Goal: Find contact information: Find contact information

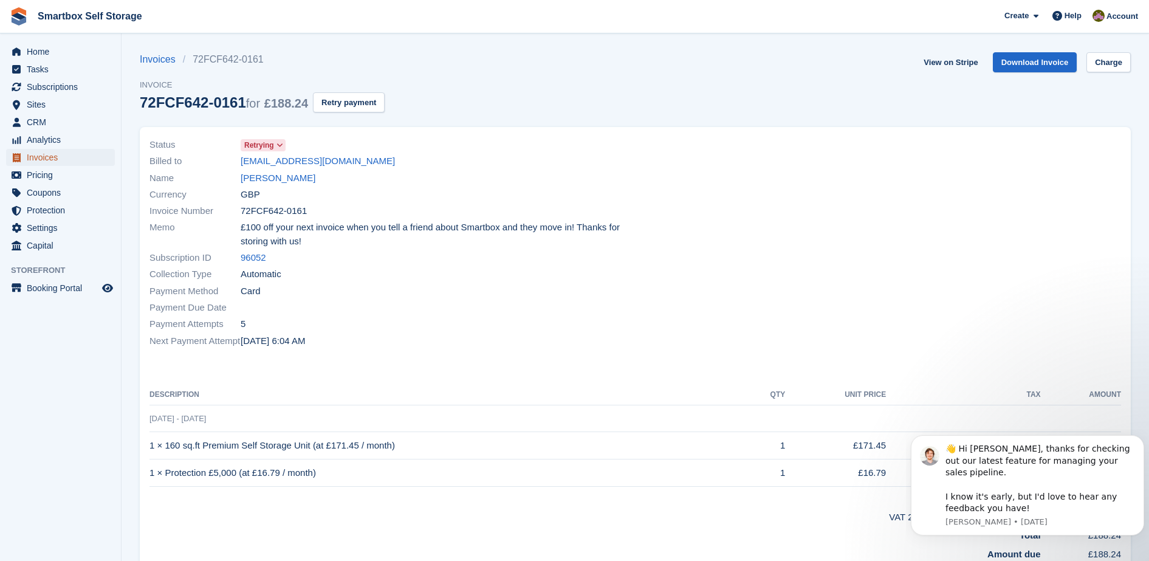
click at [67, 150] on span "Invoices" at bounding box center [63, 157] width 73 height 17
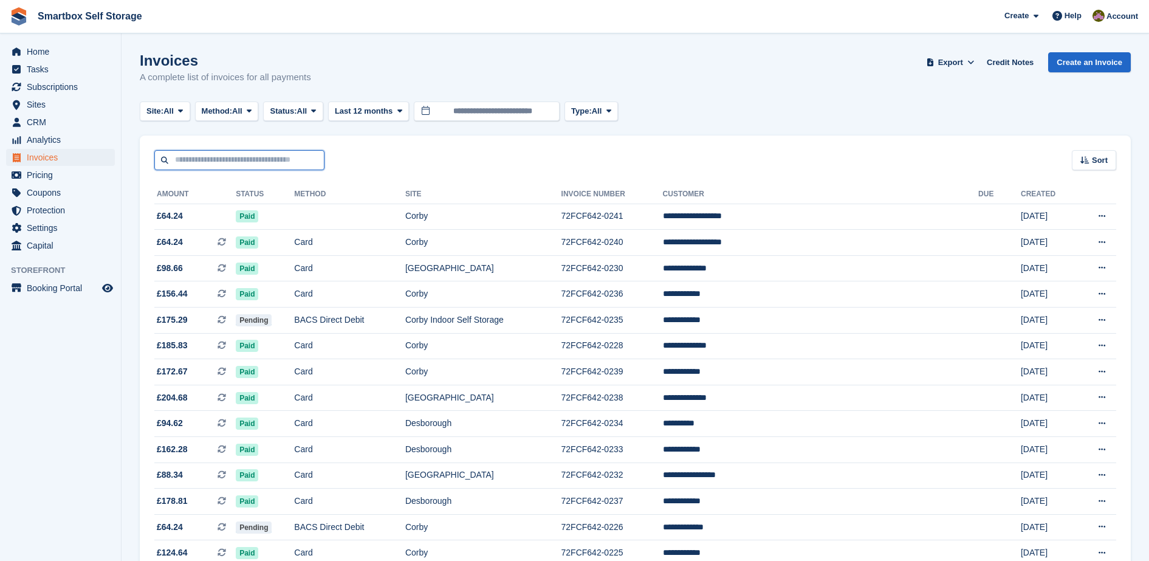
click at [270, 165] on input "text" at bounding box center [239, 160] width 170 height 20
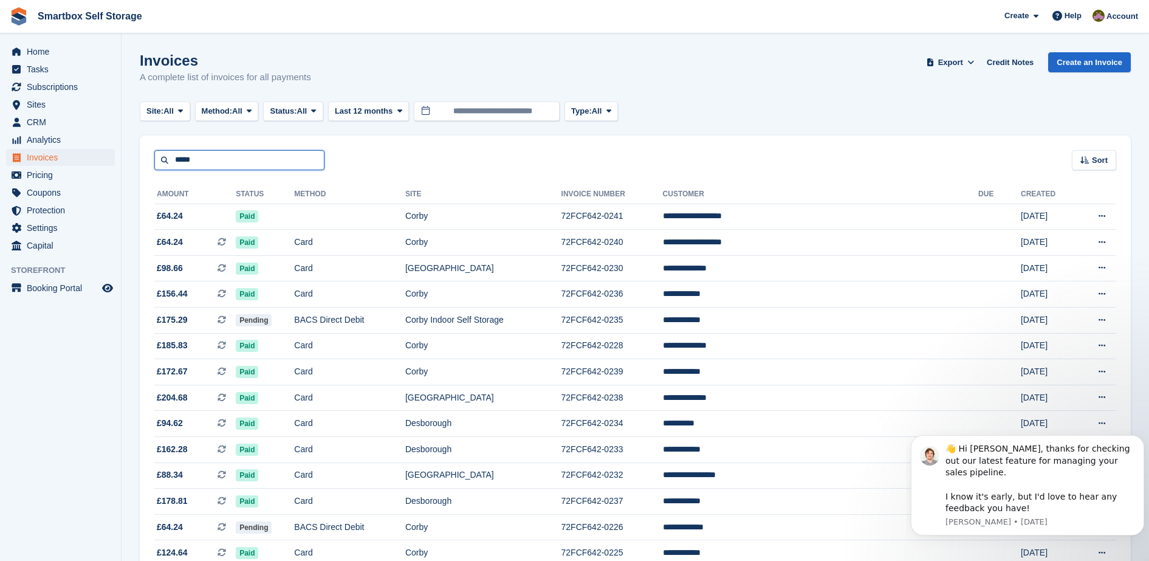
type input "*****"
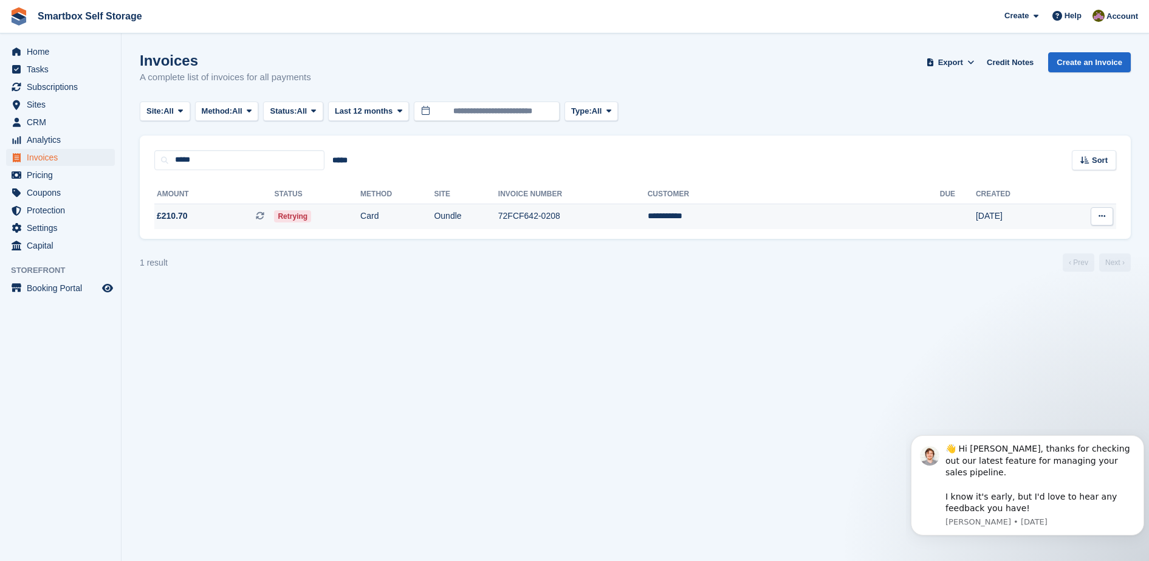
click at [434, 216] on td "Card" at bounding box center [397, 217] width 74 height 26
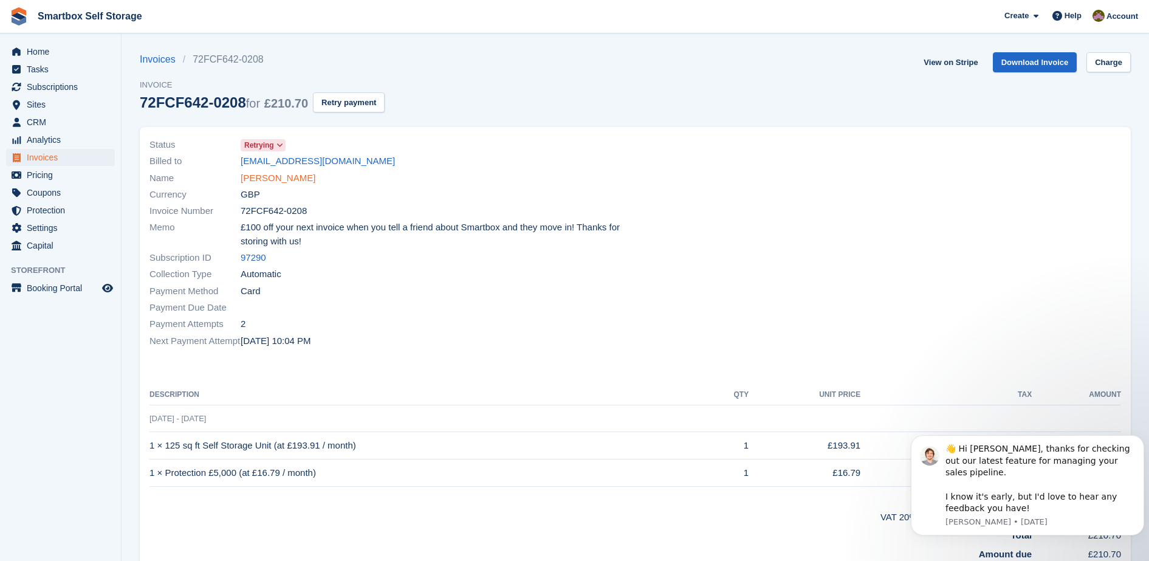
click at [251, 178] on link "Yasin Guler" at bounding box center [278, 178] width 75 height 14
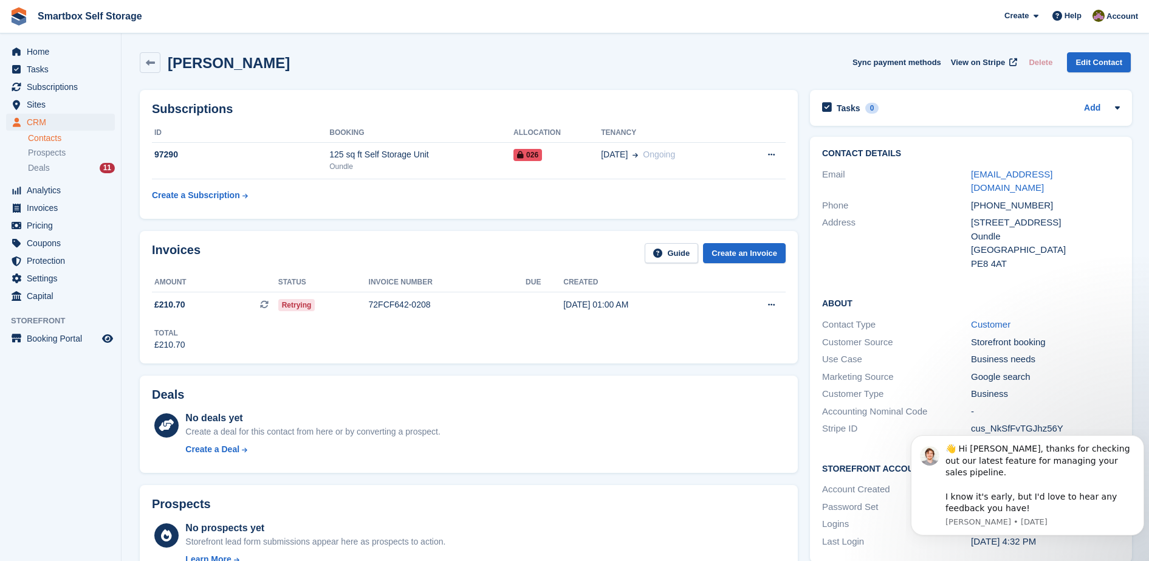
drag, startPoint x: 1121, startPoint y: 172, endPoint x: 961, endPoint y: 179, distance: 160.0
click at [961, 179] on div "Contact Details Email yasin.guler@bosphoruscard.co.uk Phone +447470962464 Addre…" at bounding box center [971, 211] width 322 height 148
copy div "yasin.guler@bosphoruscard.co.uk"
click at [764, 91] on div "Subscriptions ID Booking Allocation Tenancy 97290 125 sq ft Self Storage Unit O…" at bounding box center [469, 154] width 658 height 129
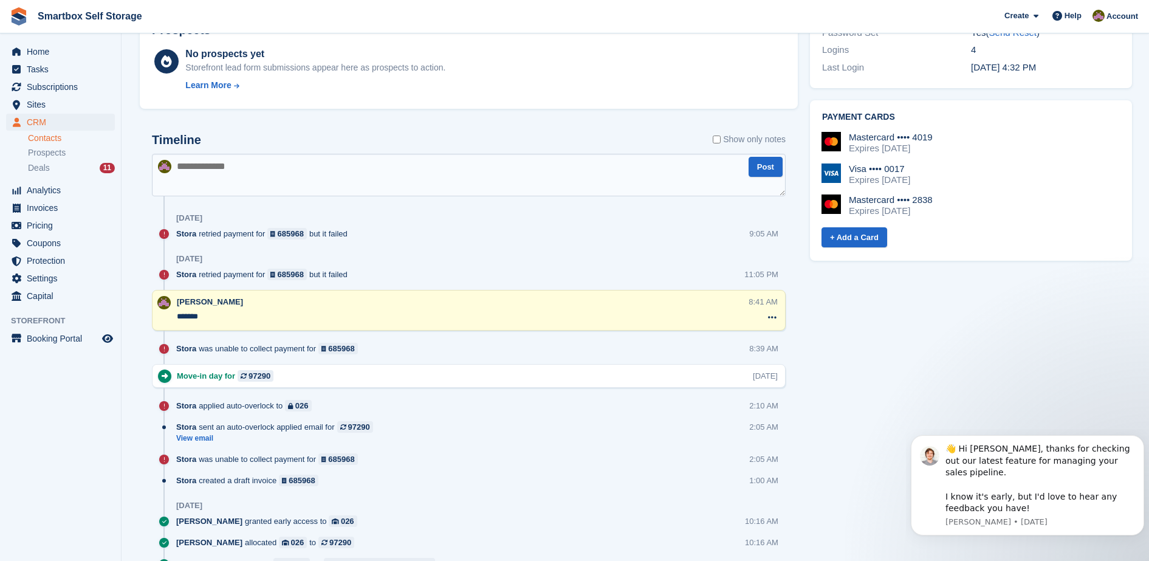
scroll to position [453, 0]
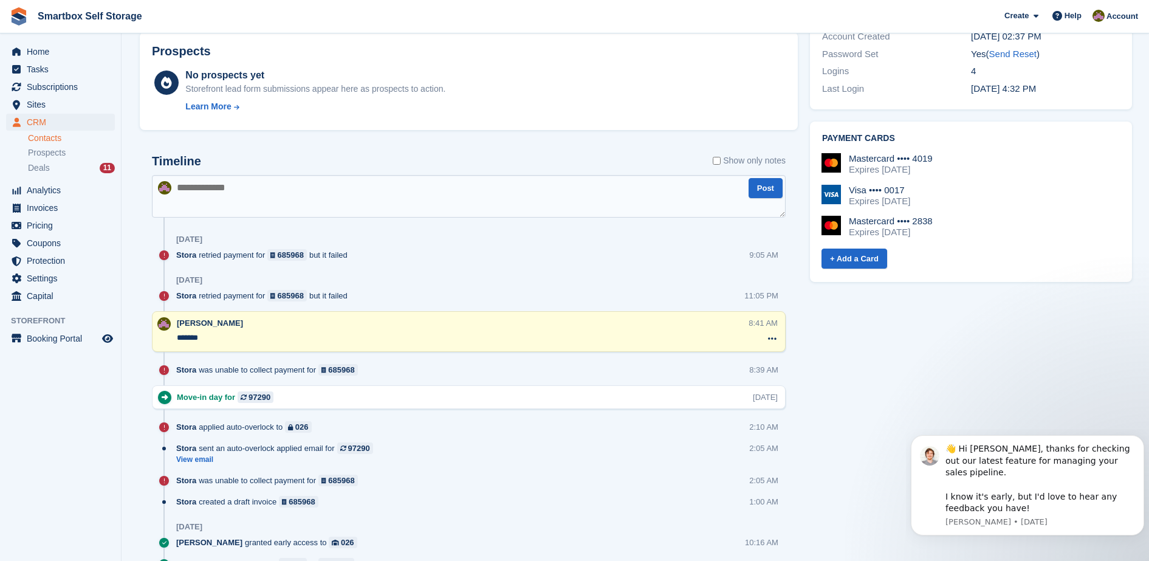
click at [616, 198] on textarea at bounding box center [469, 196] width 634 height 43
type textarea "**********"
